Goal: Task Accomplishment & Management: Manage account settings

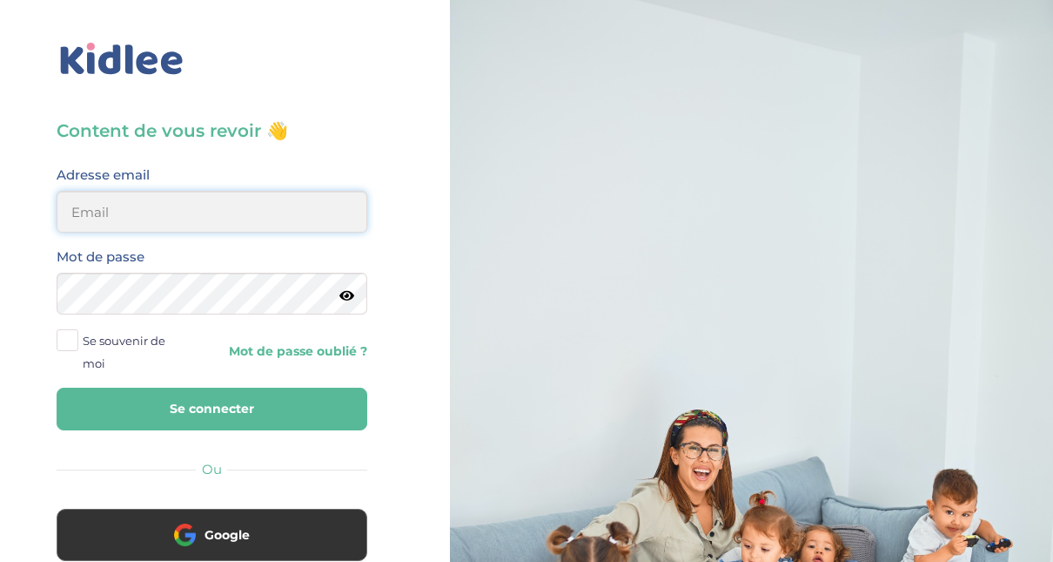
type input "[EMAIL_ADDRESS][DOMAIN_NAME]"
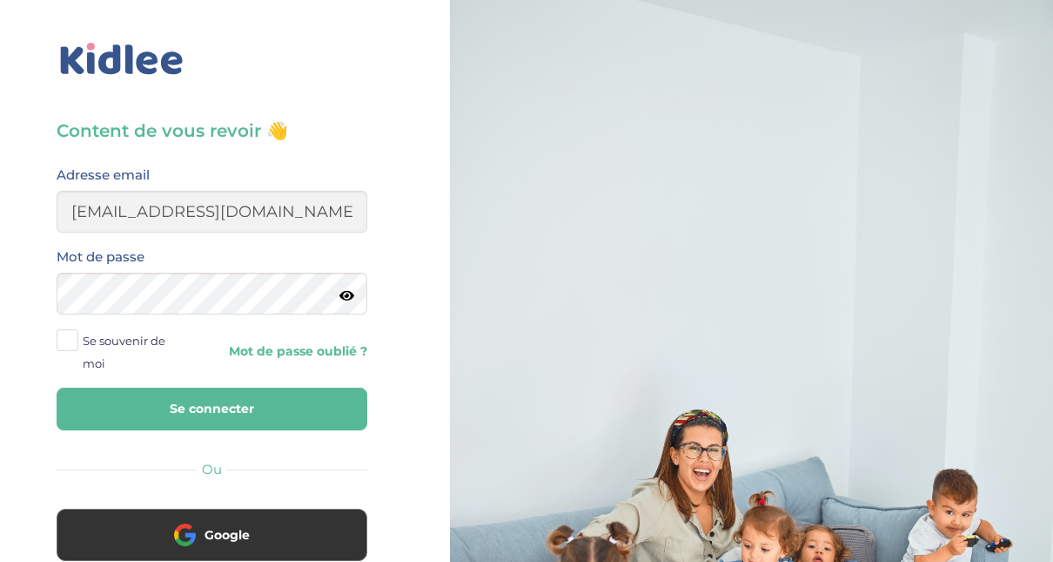
click at [264, 408] on button "Se connecter" at bounding box center [212, 408] width 311 height 43
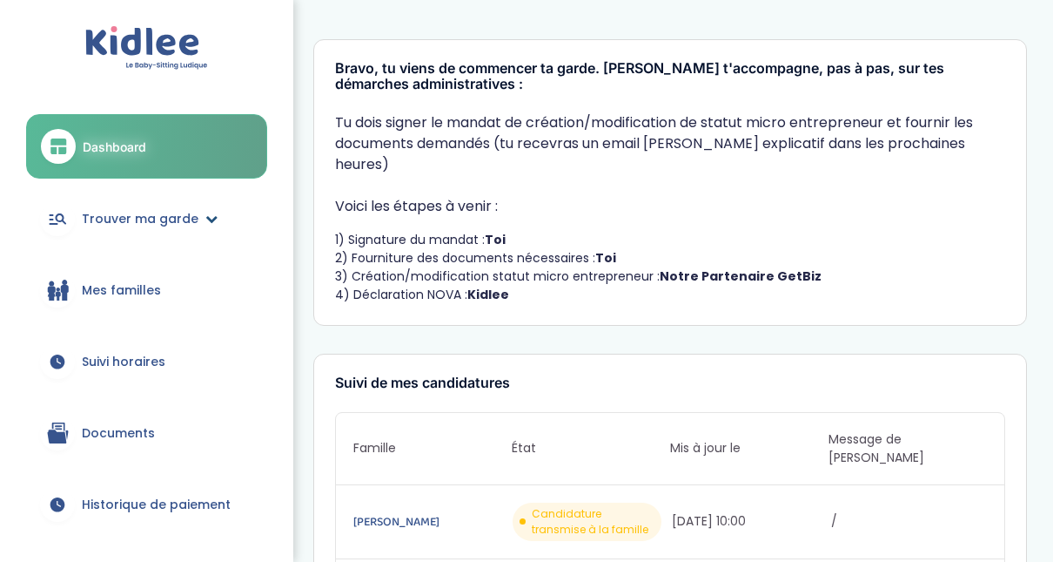
click at [58, 221] on icon at bounding box center [58, 218] width 22 height 21
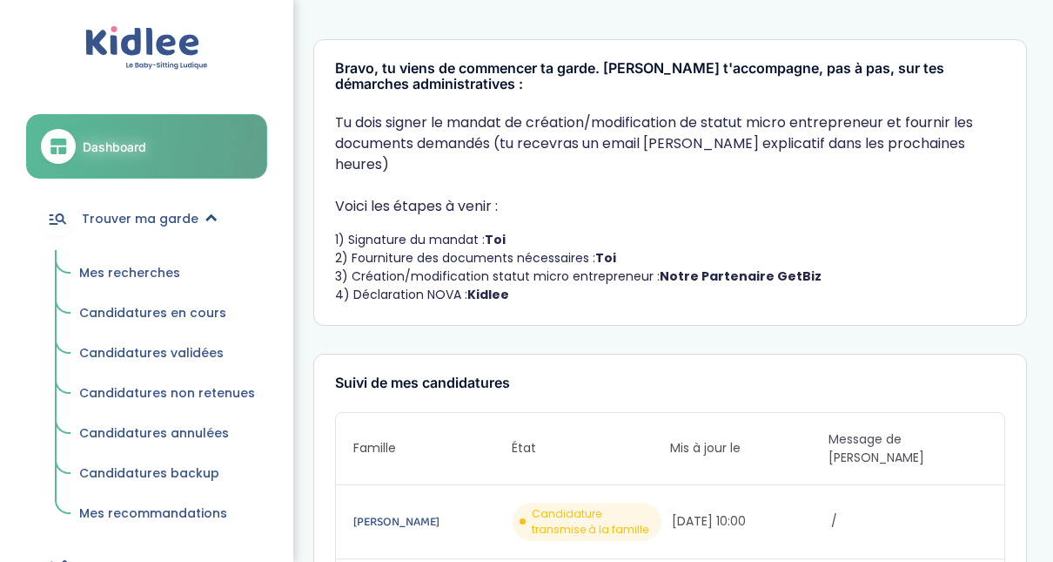
click at [205, 214] on icon at bounding box center [211, 218] width 12 height 12
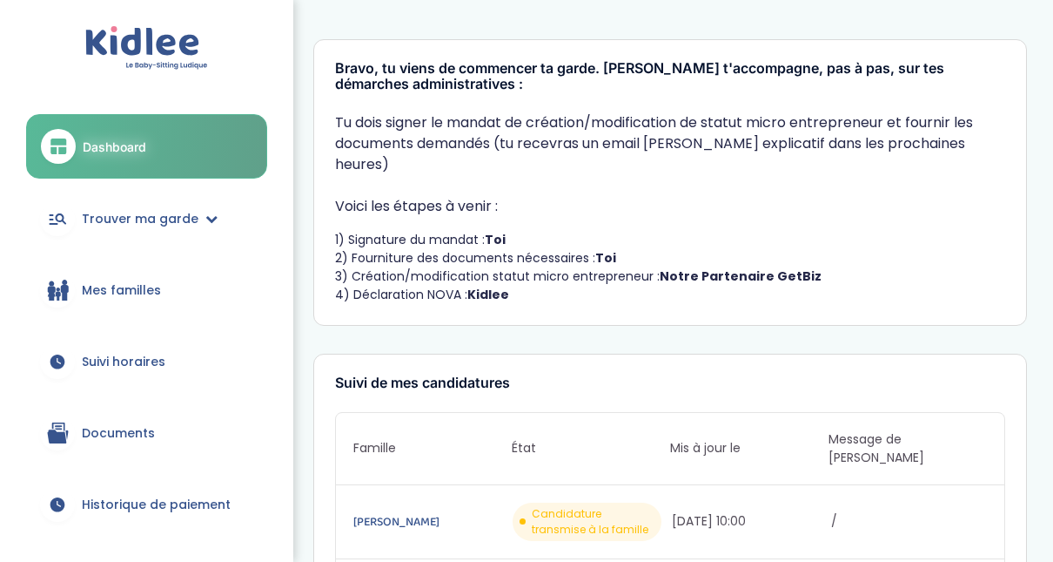
click at [95, 288] on span "Mes familles" at bounding box center [121, 290] width 79 height 18
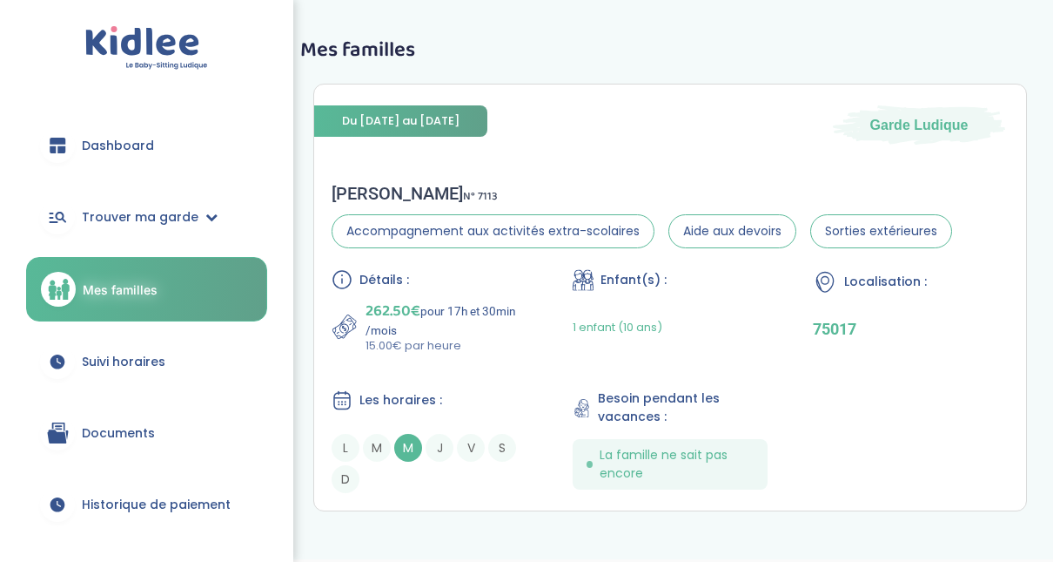
click at [120, 371] on link "Suivi horaires" at bounding box center [146, 361] width 241 height 63
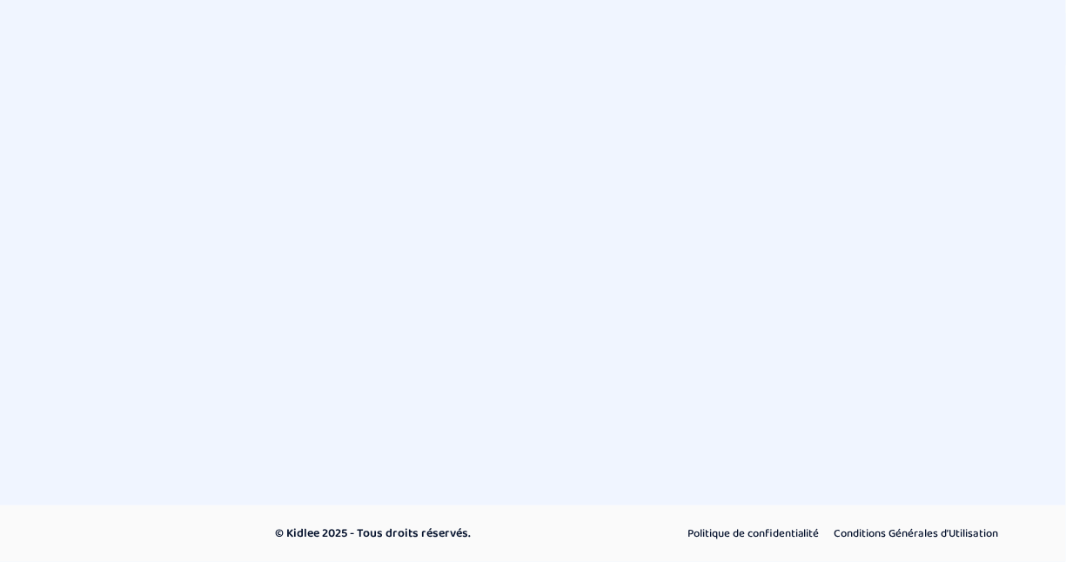
select select "septembre 2025"
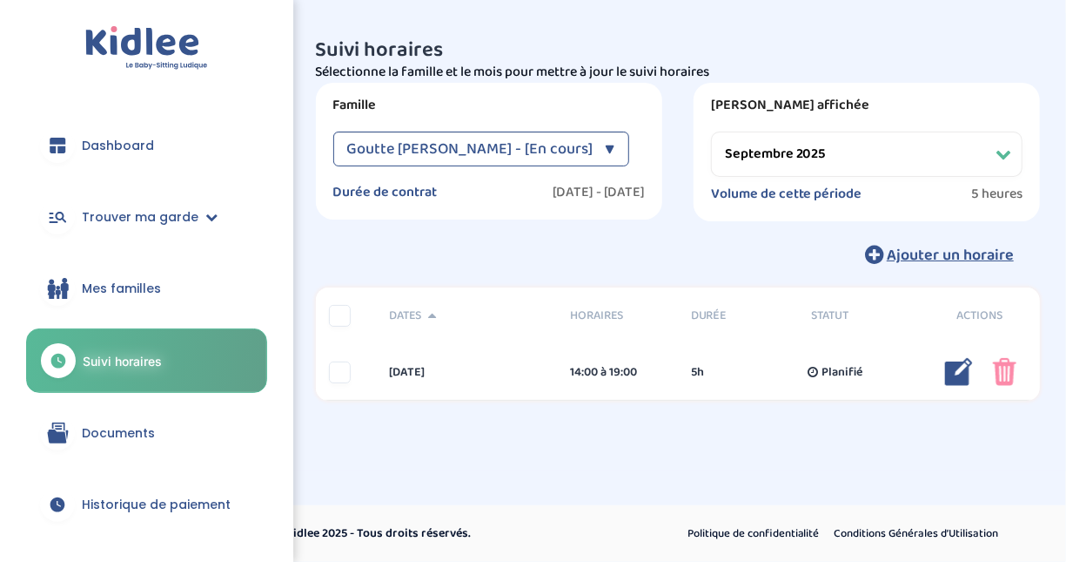
click at [114, 435] on span "Documents" at bounding box center [118, 433] width 73 height 18
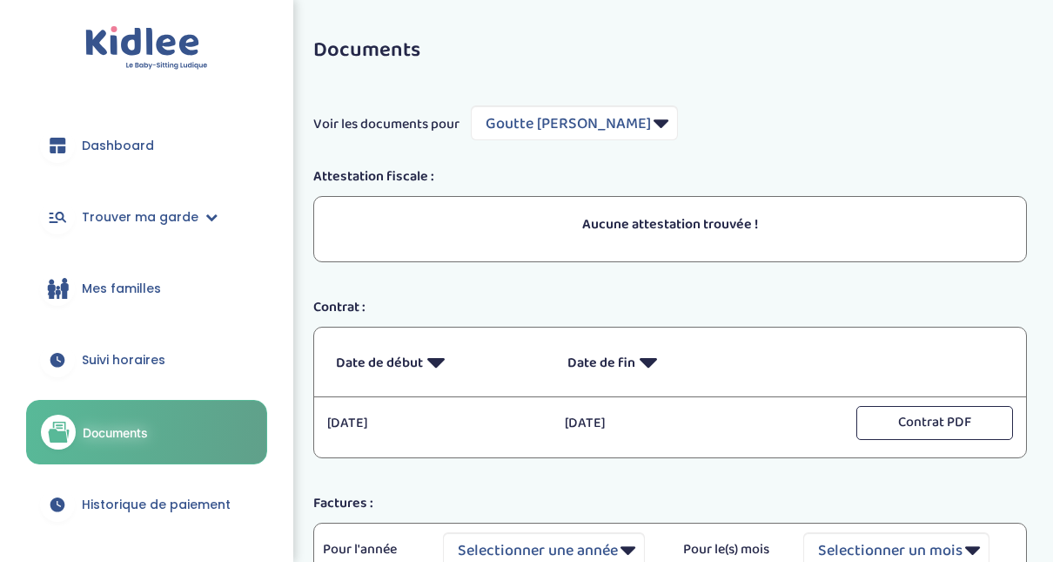
select select "5489"
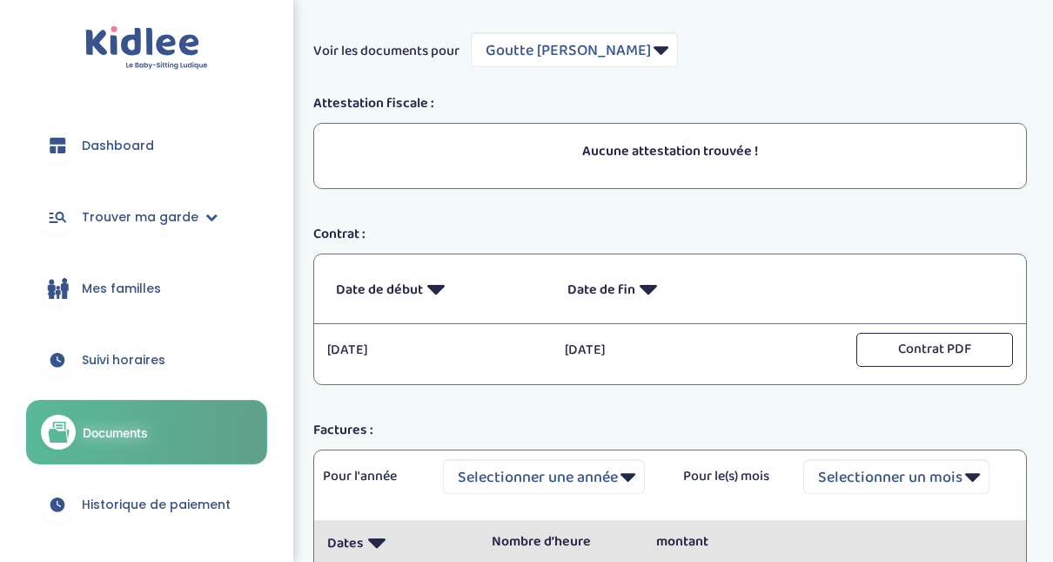
scroll to position [91, 0]
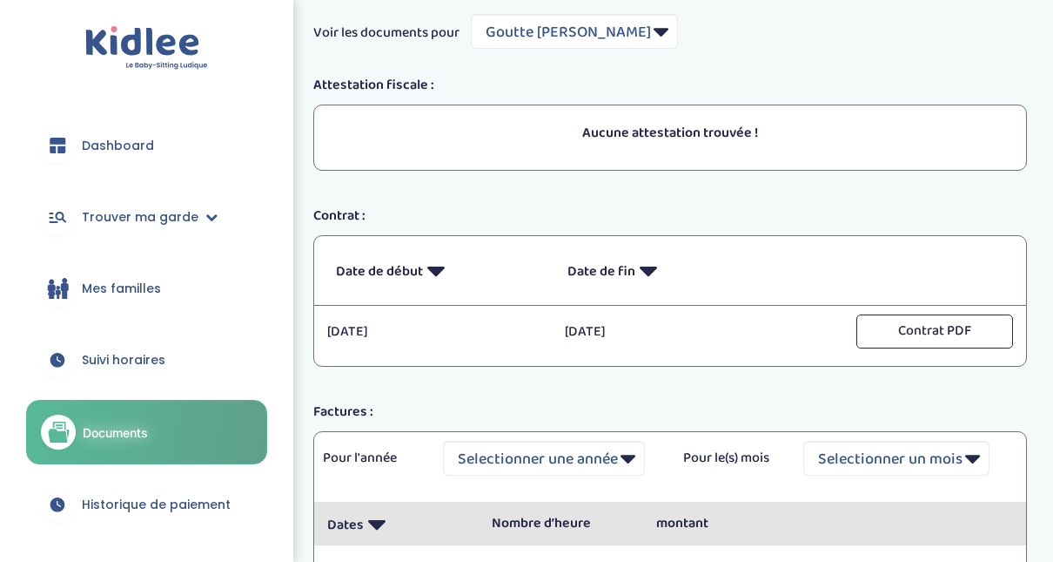
click at [183, 493] on link "Historique de paiement" at bounding box center [146, 504] width 241 height 63
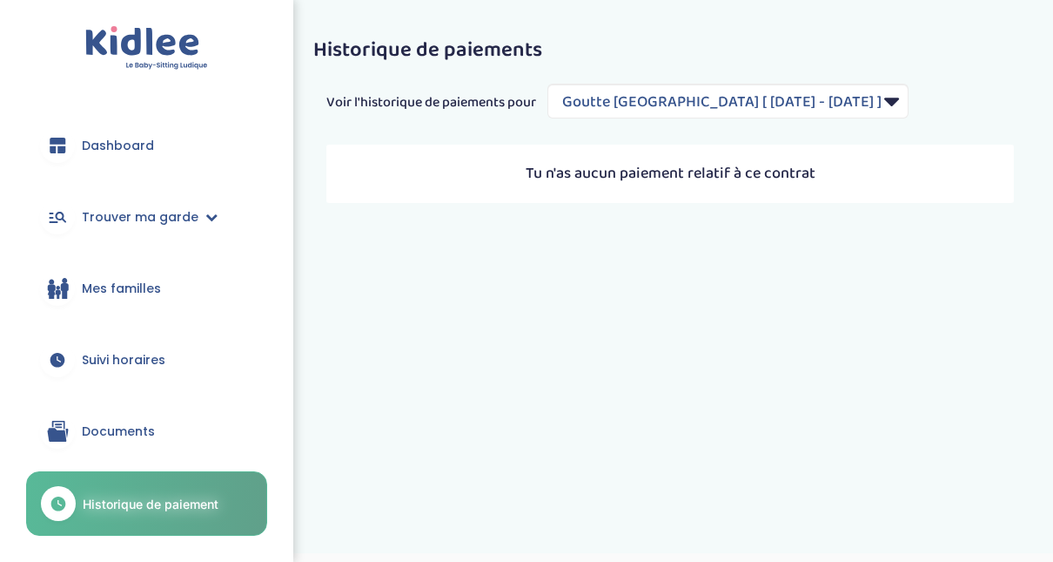
select select "2137"
